Goal: Transaction & Acquisition: Purchase product/service

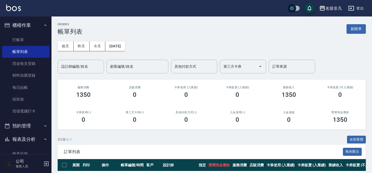
scroll to position [47, 0]
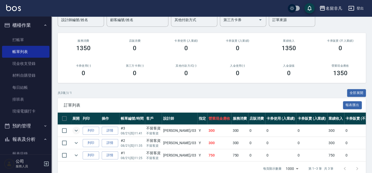
click at [77, 131] on icon "expand row" at bounding box center [76, 131] width 6 height 6
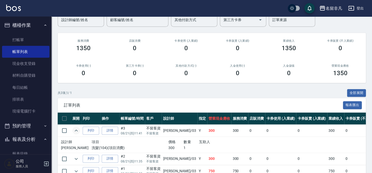
click at [76, 129] on icon "expand row" at bounding box center [76, 131] width 6 height 6
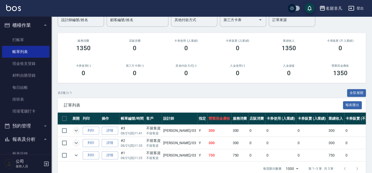
click at [75, 145] on icon "expand row" at bounding box center [76, 143] width 6 height 6
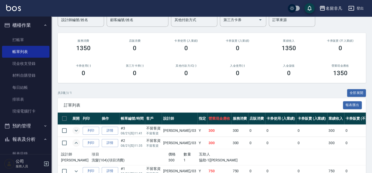
click at [75, 147] on td at bounding box center [76, 143] width 10 height 12
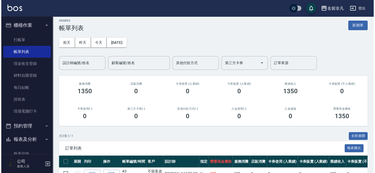
scroll to position [0, 0]
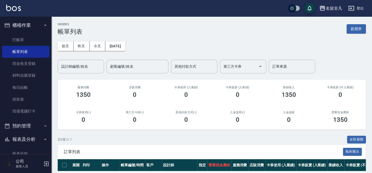
click at [352, 23] on div "ORDERS 帳單列表 新開單" at bounding box center [212, 29] width 308 height 13
click at [352, 25] on button "新開單" at bounding box center [356, 29] width 19 height 10
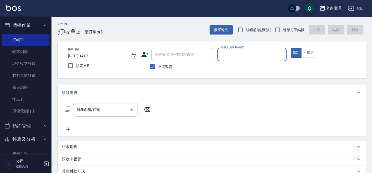
drag, startPoint x: 254, startPoint y: 61, endPoint x: 255, endPoint y: 57, distance: 4.2
click at [254, 60] on div "服務人員姓名/編號" at bounding box center [251, 55] width 69 height 14
click at [256, 56] on input "服務人員姓名/編號" at bounding box center [252, 54] width 64 height 9
drag, startPoint x: 256, startPoint y: 57, endPoint x: 257, endPoint y: 59, distance: 2.9
click at [256, 57] on input "服務人員姓名/編號" at bounding box center [252, 54] width 64 height 9
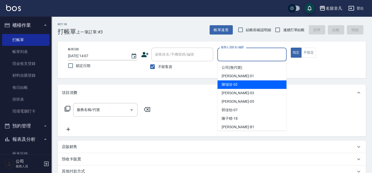
click at [241, 87] on div "陳瑞珍 -02" at bounding box center [252, 84] width 69 height 9
type input "陳瑞珍-02"
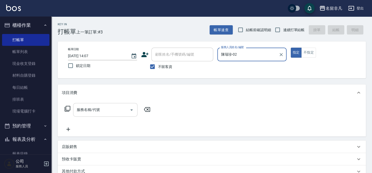
click at [116, 108] on input "服務名稱/代號" at bounding box center [101, 109] width 52 height 9
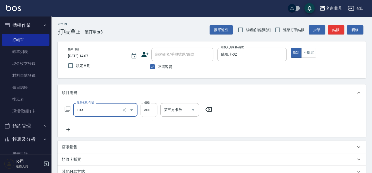
type input "洗髮卷(109)"
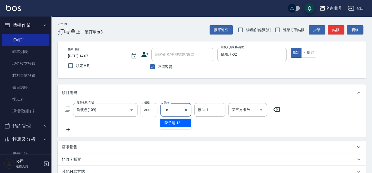
type input "陳子晴-18"
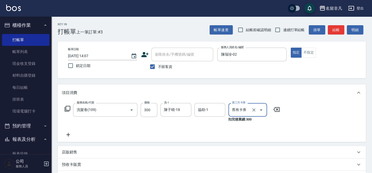
type input "舊有卡券"
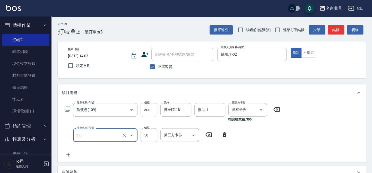
type input "上捲(111)"
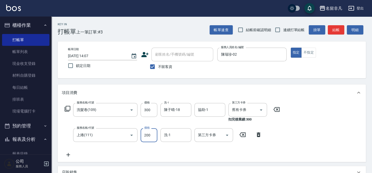
type input "200"
click at [65, 109] on icon at bounding box center [67, 109] width 6 height 6
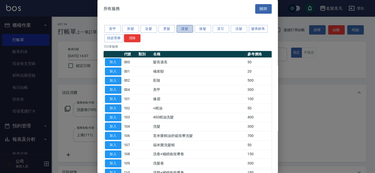
click at [180, 28] on button "護髮" at bounding box center [185, 29] width 16 height 8
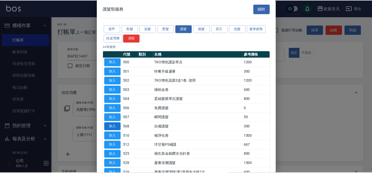
scroll to position [23, 0]
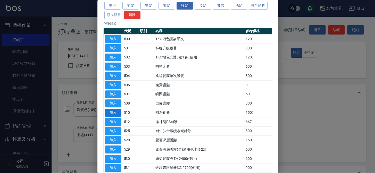
click at [112, 112] on button "加入" at bounding box center [113, 113] width 16 height 8
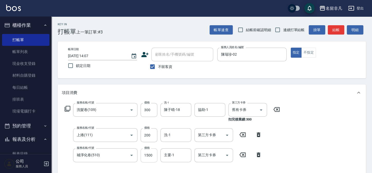
click at [149, 157] on input "1500" at bounding box center [149, 155] width 17 height 14
type input "1200"
type input "陳子晴-18"
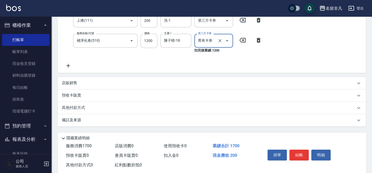
scroll to position [117, 0]
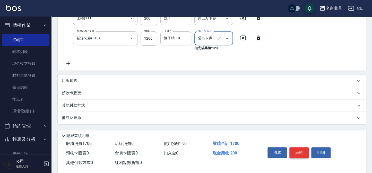
type input "舊有卡券"
click at [295, 153] on button "結帳" at bounding box center [299, 152] width 19 height 11
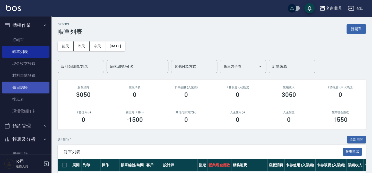
click at [33, 88] on link "每日結帳" at bounding box center [25, 88] width 47 height 12
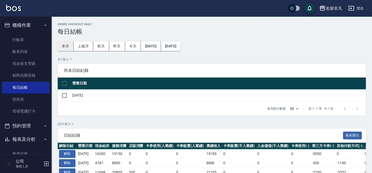
click at [67, 46] on button "本月" at bounding box center [66, 46] width 16 height 10
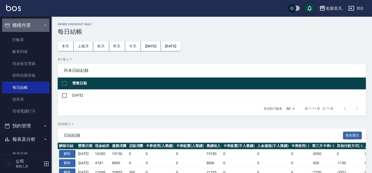
drag, startPoint x: 26, startPoint y: 23, endPoint x: 26, endPoint y: 26, distance: 2.6
click at [26, 24] on button "櫃檯作業" at bounding box center [25, 25] width 47 height 13
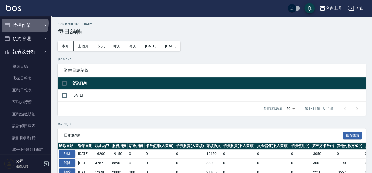
click at [21, 23] on button "櫃檯作業" at bounding box center [25, 25] width 47 height 13
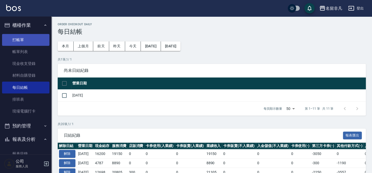
click at [24, 39] on link "打帳單" at bounding box center [25, 40] width 47 height 12
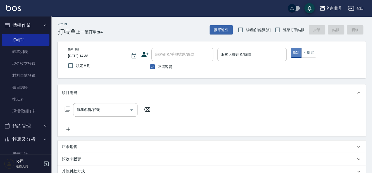
click at [297, 52] on button "指定" at bounding box center [296, 53] width 11 height 10
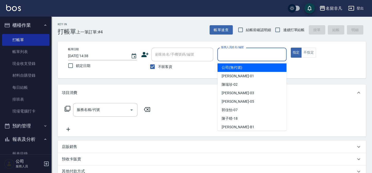
click at [249, 52] on input "服務人員姓名/編號" at bounding box center [252, 54] width 64 height 9
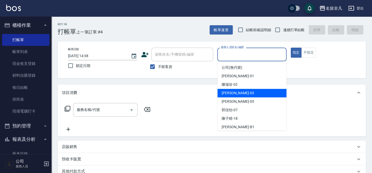
click at [247, 90] on div "[PERSON_NAME] -03" at bounding box center [252, 93] width 69 height 9
type input "[PERSON_NAME]-03"
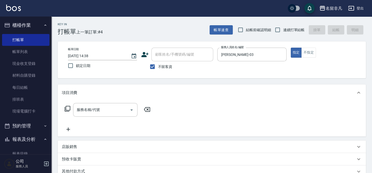
click at [70, 108] on icon at bounding box center [67, 109] width 6 height 6
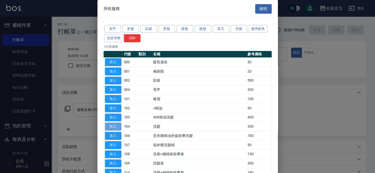
click at [111, 125] on button "加入" at bounding box center [113, 127] width 16 height 8
type input "洗髮(104)"
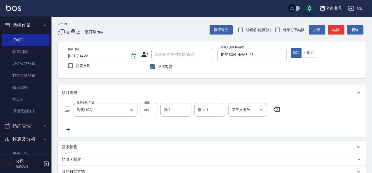
click at [70, 127] on icon at bounding box center [68, 130] width 13 height 6
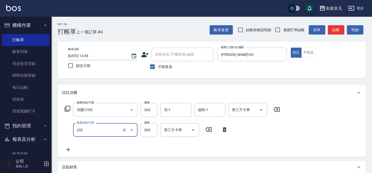
type input "剪髮(202)"
click at [329, 131] on div "服務名稱/代號 洗髮(104) 服務名稱/代號 價格 300 價格 洗-1 洗-1 協助-1 協助-1 第三方卡券 第三方卡券 服務名稱/代號 剪髮(202)…" at bounding box center [212, 129] width 308 height 56
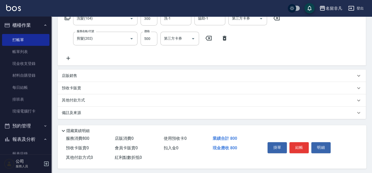
scroll to position [95, 0]
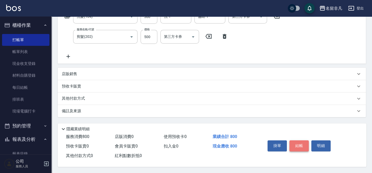
click at [300, 143] on button "結帳" at bounding box center [299, 145] width 19 height 11
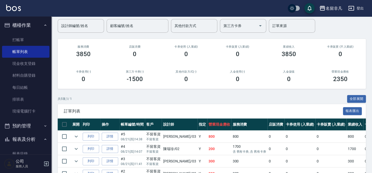
scroll to position [47, 0]
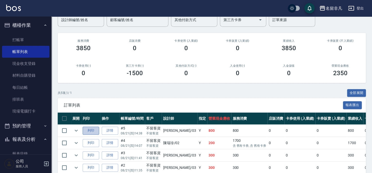
click at [92, 129] on button "列印" at bounding box center [91, 131] width 16 height 8
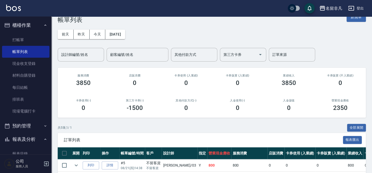
scroll to position [0, 0]
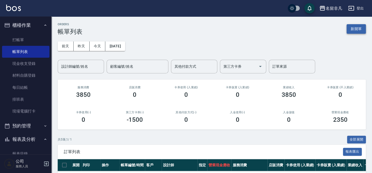
click at [353, 30] on button "新開單" at bounding box center [356, 29] width 19 height 10
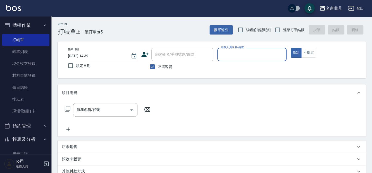
drag, startPoint x: 257, startPoint y: 55, endPoint x: 256, endPoint y: 60, distance: 5.4
click at [257, 56] on input "服務人員姓名/編號" at bounding box center [252, 54] width 64 height 9
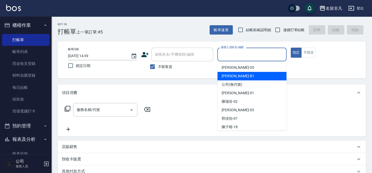
click at [246, 76] on div "[PERSON_NAME] -B1" at bounding box center [252, 76] width 69 height 9
type input "[PERSON_NAME]-B1"
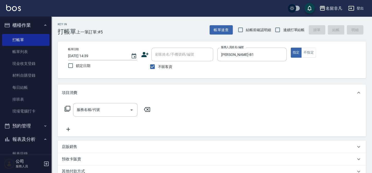
click at [66, 108] on icon at bounding box center [67, 109] width 6 height 6
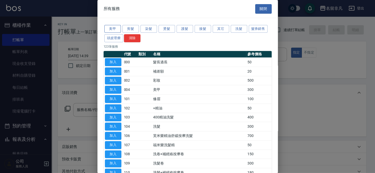
click at [112, 28] on button "美甲" at bounding box center [112, 29] width 16 height 8
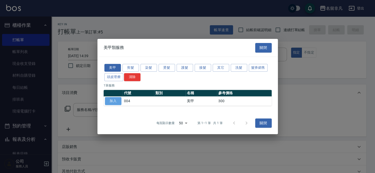
click at [115, 99] on button "加入" at bounding box center [113, 101] width 16 height 8
type input "美甲(004)"
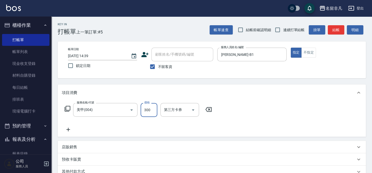
click at [147, 109] on input "300" at bounding box center [149, 110] width 17 height 14
click at [148, 108] on input "6900" at bounding box center [149, 110] width 17 height 14
type input "600"
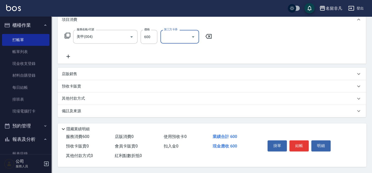
scroll to position [74, 0]
click at [297, 145] on button "結帳" at bounding box center [299, 145] width 19 height 11
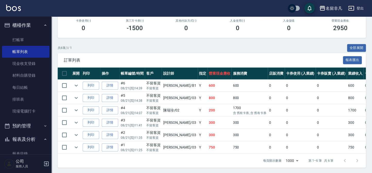
scroll to position [94, 0]
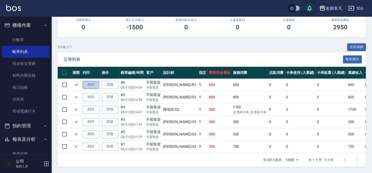
click at [89, 81] on button "列印" at bounding box center [91, 85] width 16 height 8
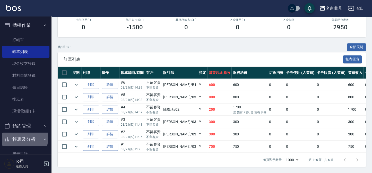
click at [13, 138] on button "報表及分析" at bounding box center [25, 139] width 47 height 13
click at [31, 140] on button "報表及分析" at bounding box center [25, 139] width 47 height 13
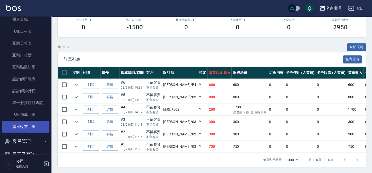
scroll to position [140, 0]
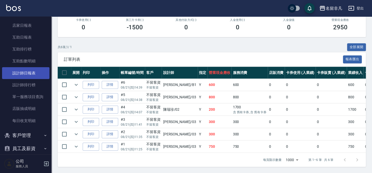
click at [18, 77] on link "設計師日報表" at bounding box center [25, 73] width 47 height 12
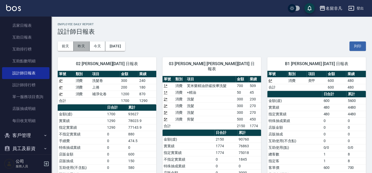
click at [80, 44] on button "昨天" at bounding box center [82, 46] width 16 height 10
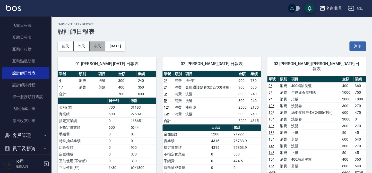
click at [95, 46] on button "今天" at bounding box center [98, 46] width 16 height 10
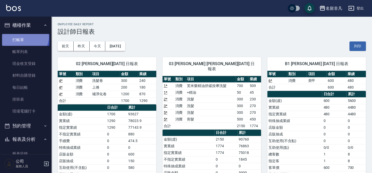
click at [23, 37] on link "打帳單" at bounding box center [25, 40] width 47 height 12
